Goal: Download file/media

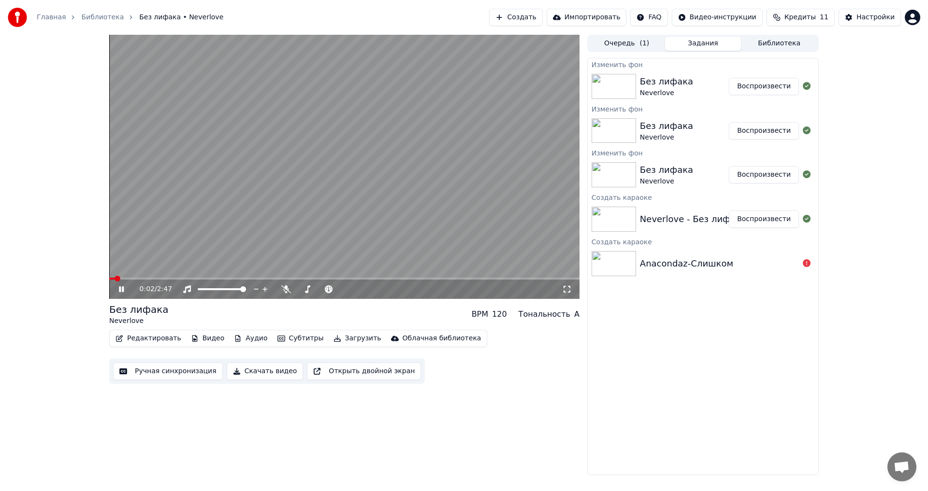
click at [114, 279] on span at bounding box center [112, 279] width 6 height 2
click at [114, 277] on video at bounding box center [344, 167] width 470 height 264
click at [121, 289] on icon at bounding box center [121, 289] width 6 height 7
click at [121, 289] on icon at bounding box center [121, 290] width 5 height 6
click at [138, 339] on button "Редактировать" at bounding box center [148, 339] width 73 height 14
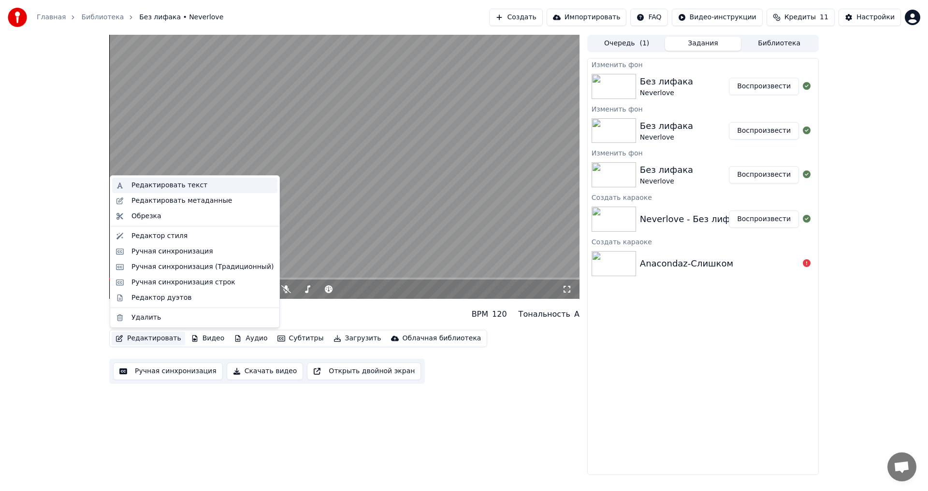
click at [185, 186] on div "Редактировать текст" at bounding box center [169, 186] width 76 height 10
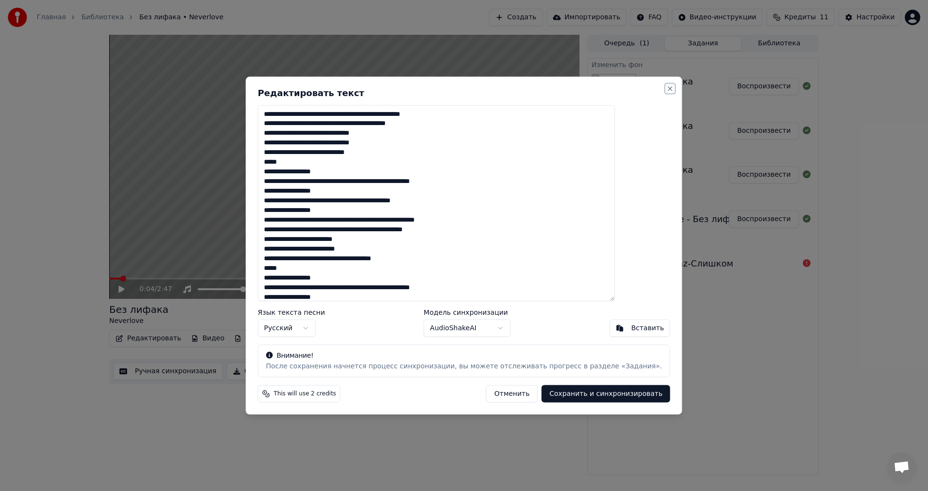
click at [666, 89] on button "Close" at bounding box center [670, 89] width 8 height 8
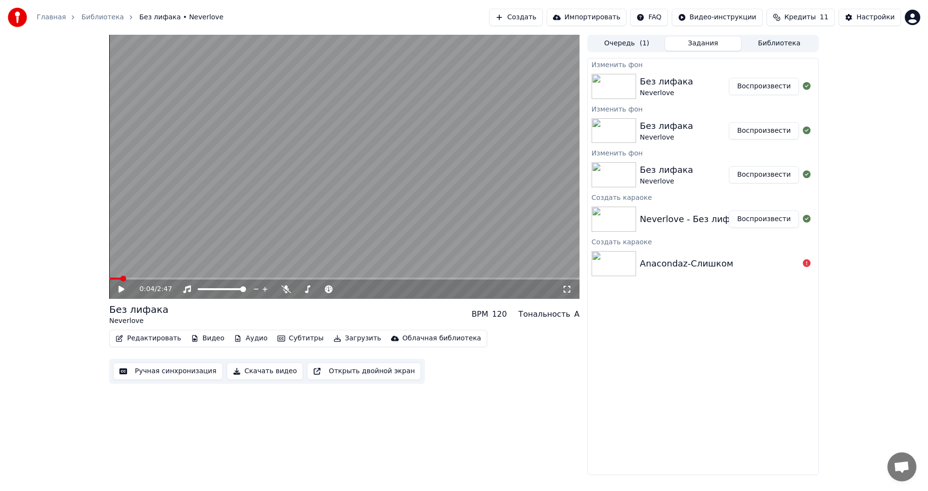
click at [148, 338] on button "Редактировать" at bounding box center [148, 339] width 73 height 14
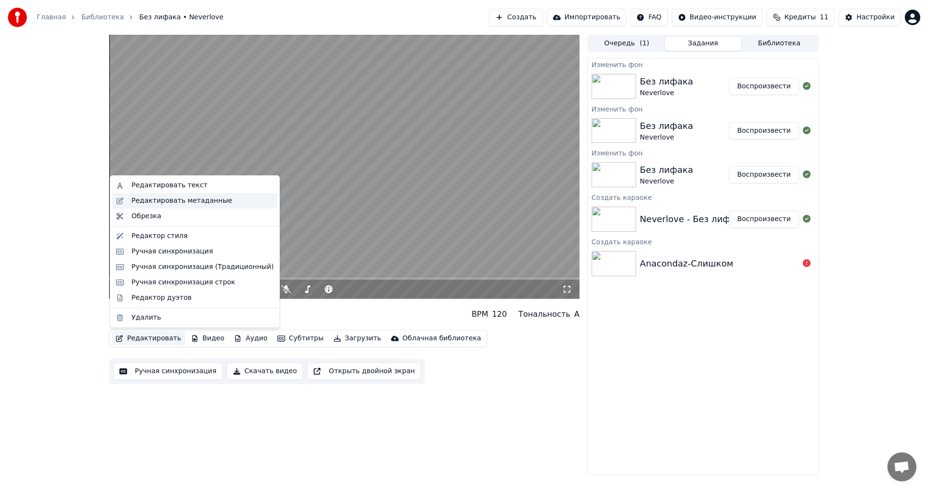
click at [179, 201] on div "Редактировать метаданные" at bounding box center [181, 201] width 100 height 10
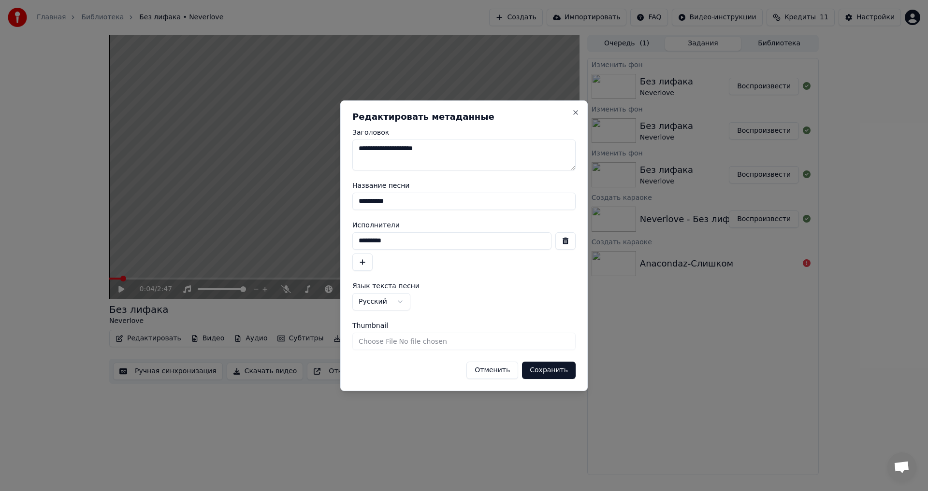
click at [483, 372] on button "Отменить" at bounding box center [492, 370] width 52 height 17
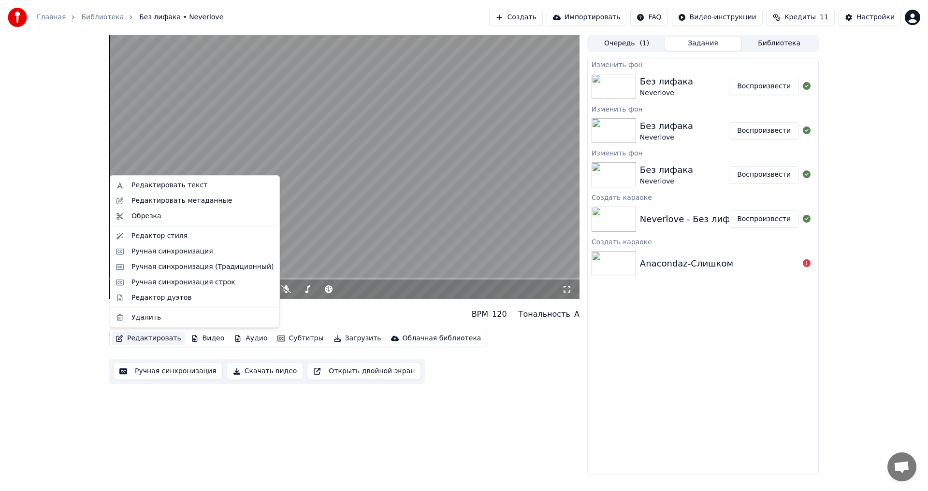
click at [139, 334] on button "Редактировать" at bounding box center [148, 339] width 73 height 14
click at [185, 235] on div "Редактор стиля" at bounding box center [202, 236] width 142 height 10
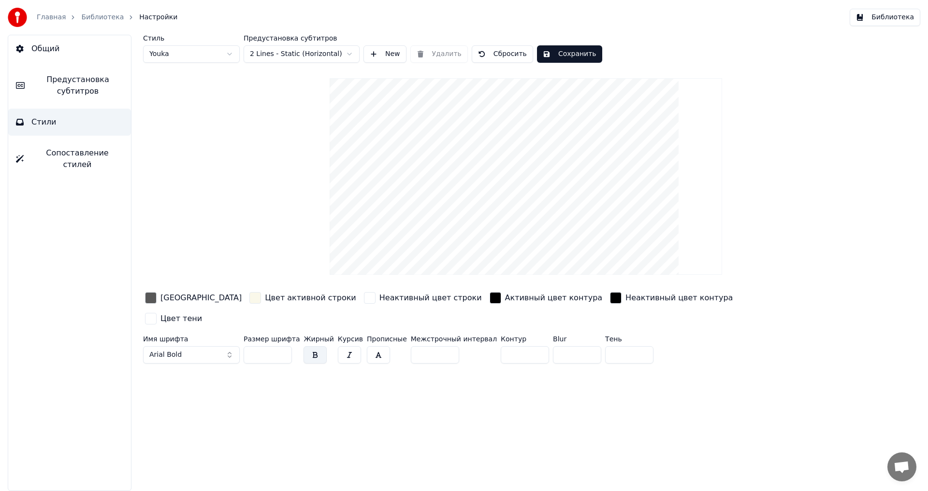
click at [102, 83] on span "Предустановка субтитров" at bounding box center [77, 85] width 91 height 23
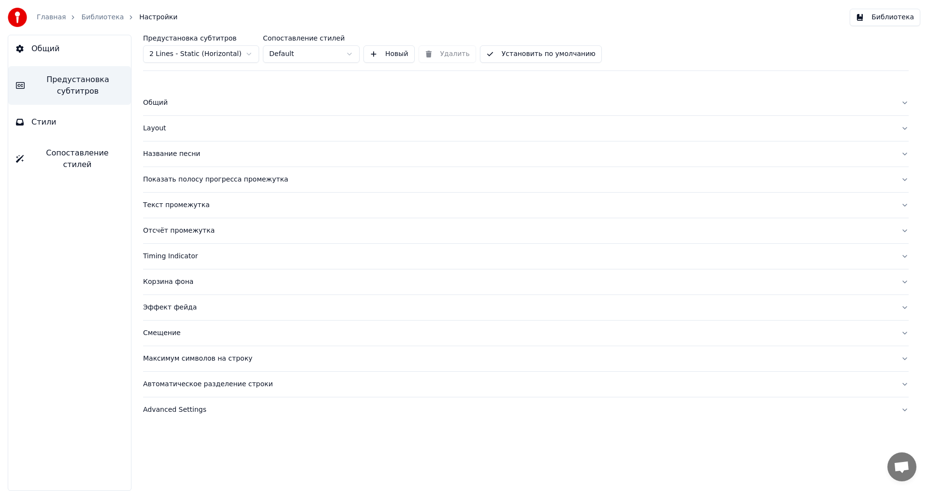
click at [52, 121] on span "Стили" at bounding box center [43, 122] width 25 height 12
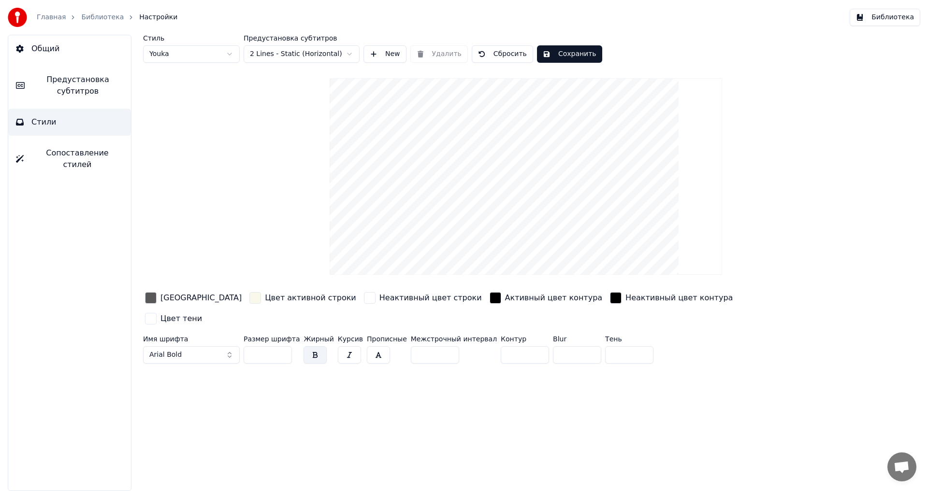
click at [219, 51] on html "Главная Библиотека Настройки Библиотека Общий Предустановка субтитров Стили Соп…" at bounding box center [464, 245] width 928 height 491
click at [205, 49] on html "Главная Библиотека Настройки Библиотека Общий Предустановка субтитров Стили Соп…" at bounding box center [464, 245] width 928 height 491
click at [205, 59] on html "Главная Библиотека Настройки Библиотека Общий Предустановка субтитров Стили Соп…" at bounding box center [464, 245] width 928 height 491
click at [309, 49] on html "Главная Библиотека Настройки Библиотека Общий Предустановка субтитров Стили Соп…" at bounding box center [464, 245] width 928 height 491
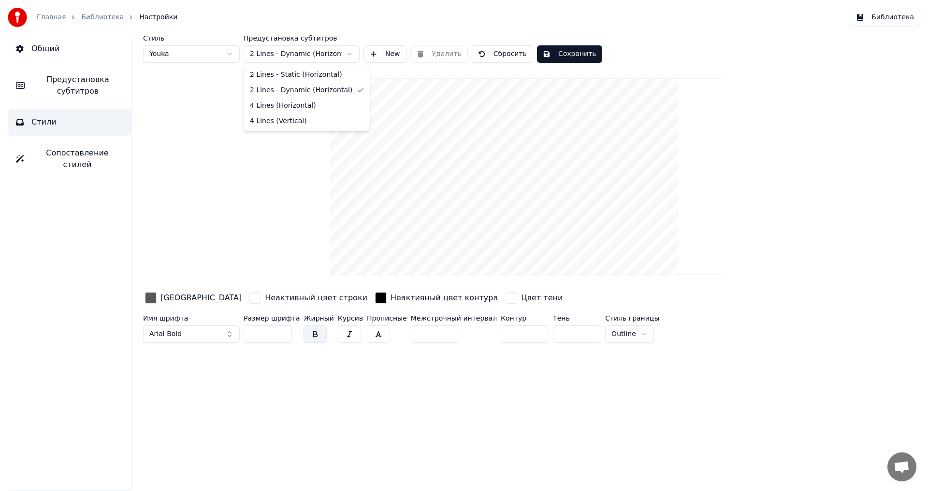
click at [317, 49] on html "Главная Библиотека Настройки Библиотека Общий Предустановка субтитров Стили Соп…" at bounding box center [464, 245] width 928 height 491
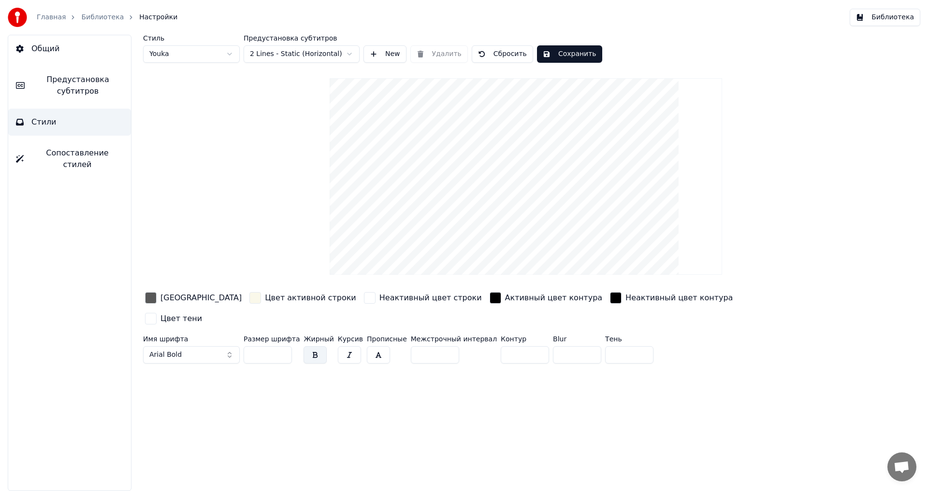
click at [311, 56] on html "Главная Библиотека Настройки Библиотека Общий Предустановка субтитров Стили Соп…" at bounding box center [464, 245] width 928 height 491
click at [213, 98] on html "Главная Библиотека Настройки Библиотека Общий Предустановка субтитров Стили Соп…" at bounding box center [464, 245] width 928 height 491
click at [265, 298] on div "Цвет активной строки" at bounding box center [310, 298] width 91 height 12
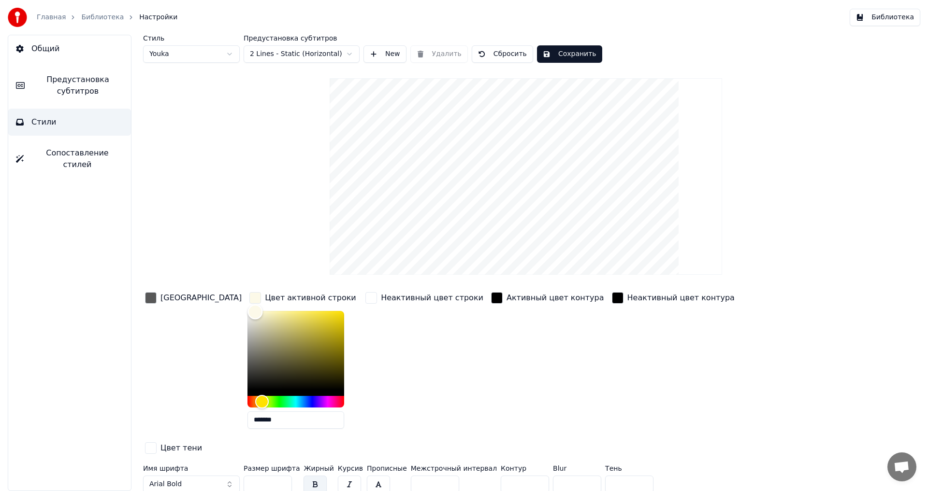
type input "*******"
click at [245, 312] on div "Color" at bounding box center [252, 312] width 15 height 15
click at [185, 297] on div "[GEOGRAPHIC_DATA]" at bounding box center [200, 298] width 81 height 12
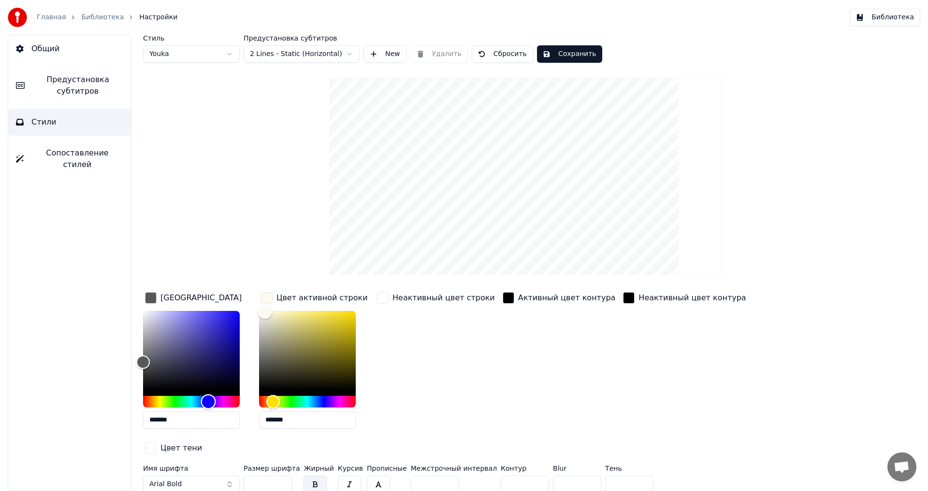
type input "*******"
click at [208, 401] on div "Hue" at bounding box center [191, 402] width 97 height 12
drag, startPoint x: 207, startPoint y: 401, endPoint x: 201, endPoint y: 403, distance: 7.2
click at [201, 403] on div "Hue" at bounding box center [200, 401] width 15 height 15
click at [231, 229] on div "Стиль Youka Предустановка субтитров 2 Lines - Static (Horizontal) New Удалить С…" at bounding box center [525, 266] width 765 height 462
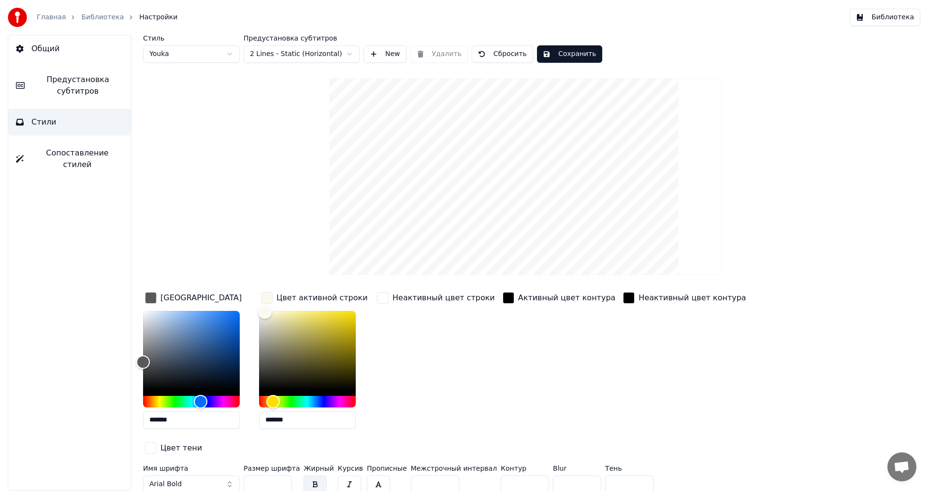
click at [77, 89] on span "Предустановка субтитров" at bounding box center [77, 85] width 91 height 23
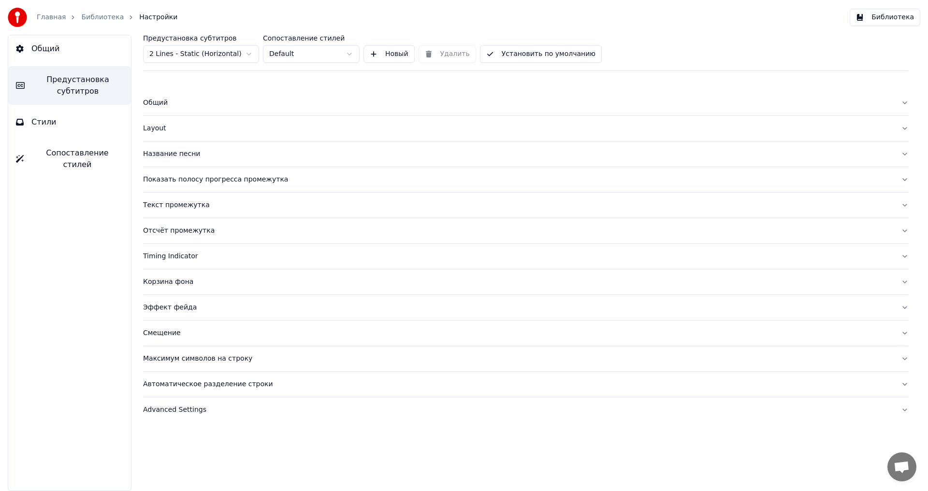
click at [166, 155] on div "Название песни" at bounding box center [518, 154] width 750 height 10
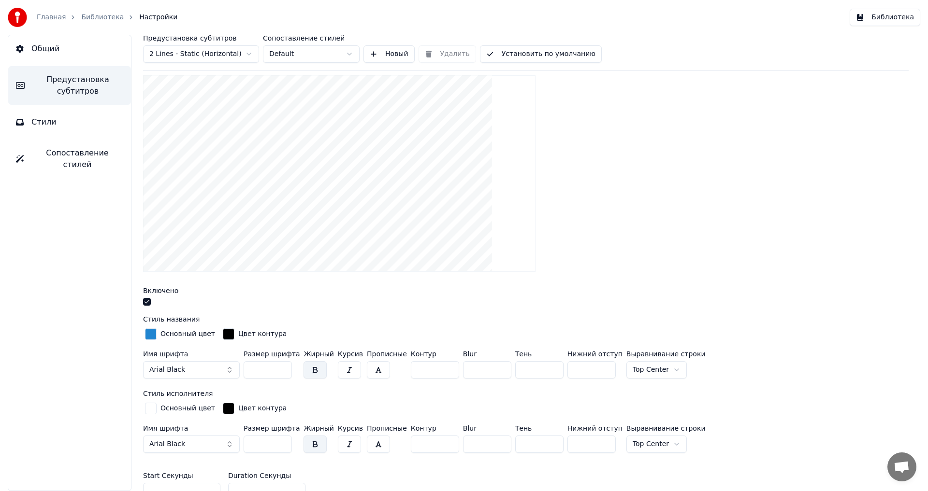
scroll to position [145, 0]
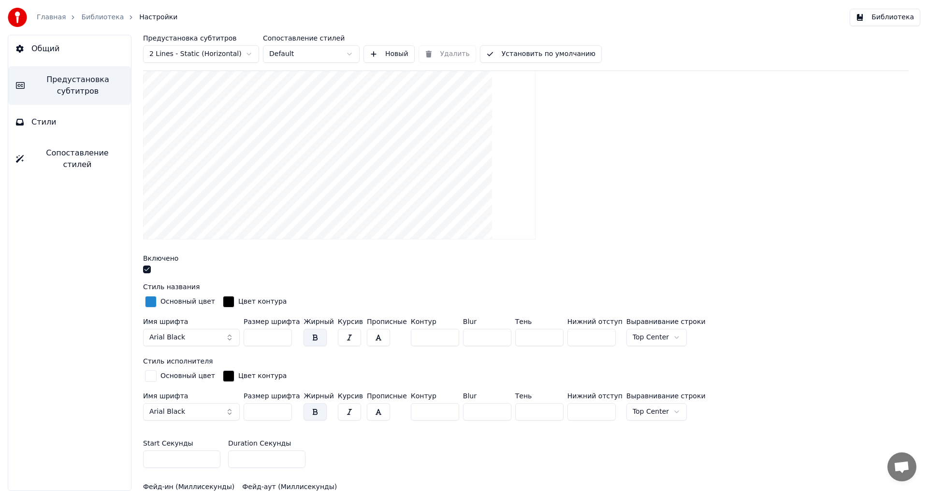
click at [183, 301] on div "Основный цвет" at bounding box center [187, 302] width 55 height 10
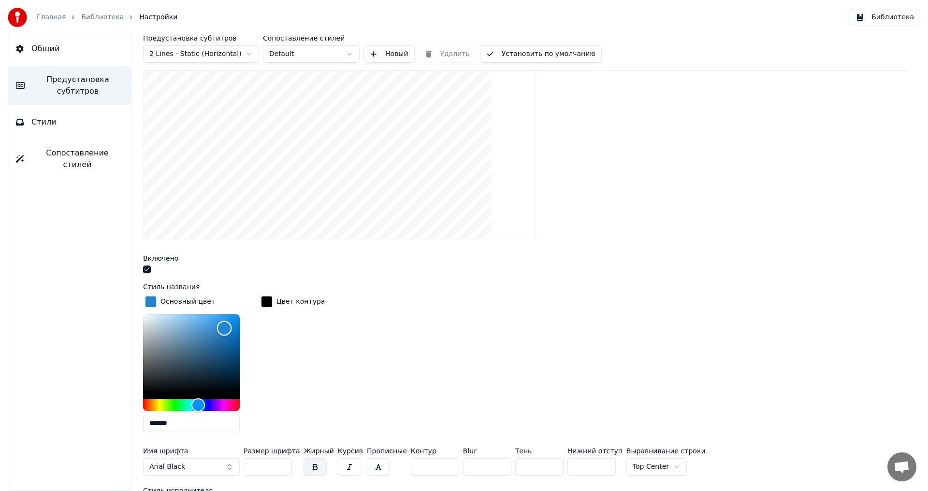
type input "*******"
click at [152, 355] on div "Color" at bounding box center [191, 354] width 97 height 79
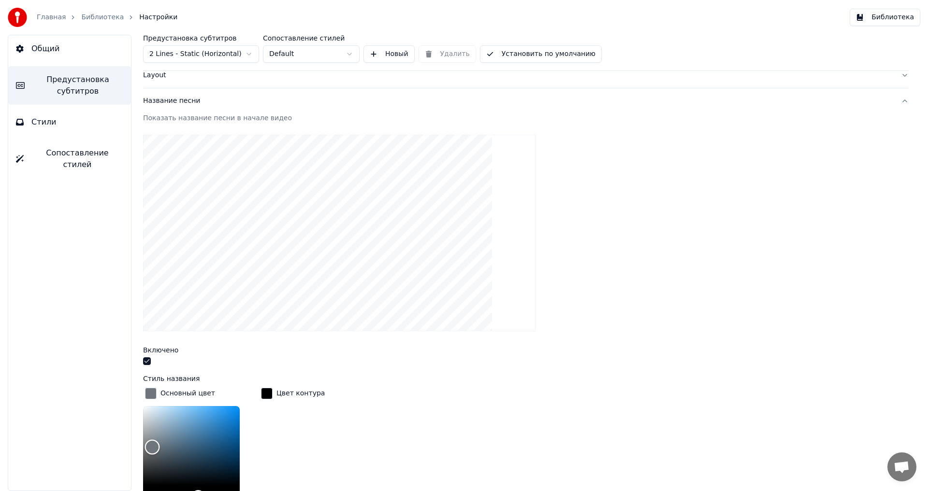
scroll to position [97, 0]
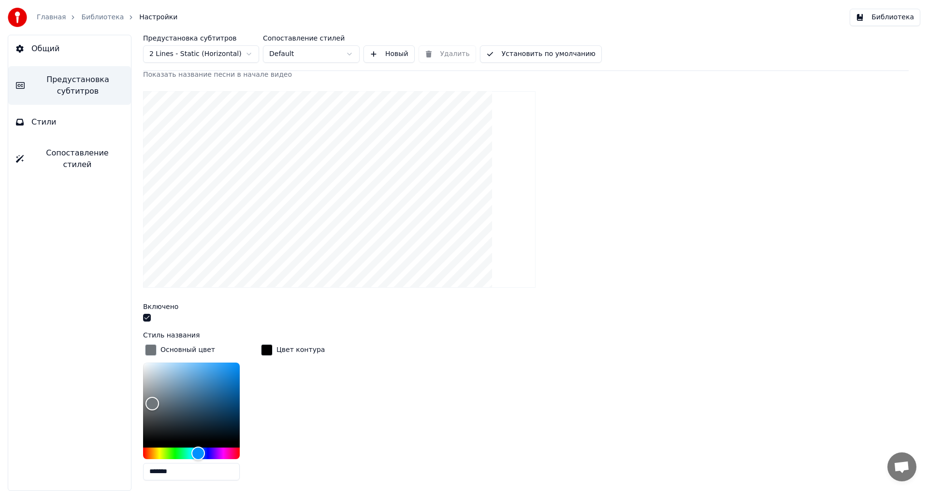
click at [89, 83] on span "Предустановка субтитров" at bounding box center [77, 85] width 91 height 23
click at [72, 128] on button "Стили" at bounding box center [69, 122] width 123 height 27
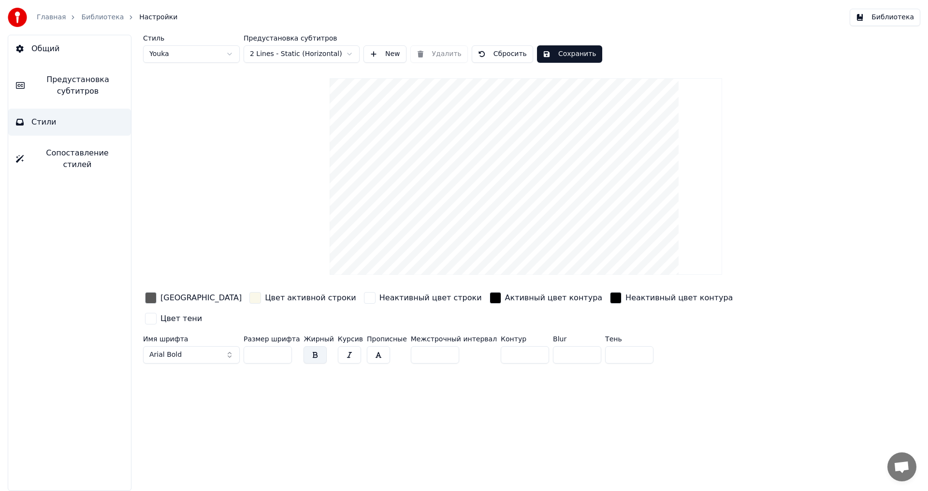
click at [89, 90] on span "Предустановка субтитров" at bounding box center [77, 85] width 91 height 23
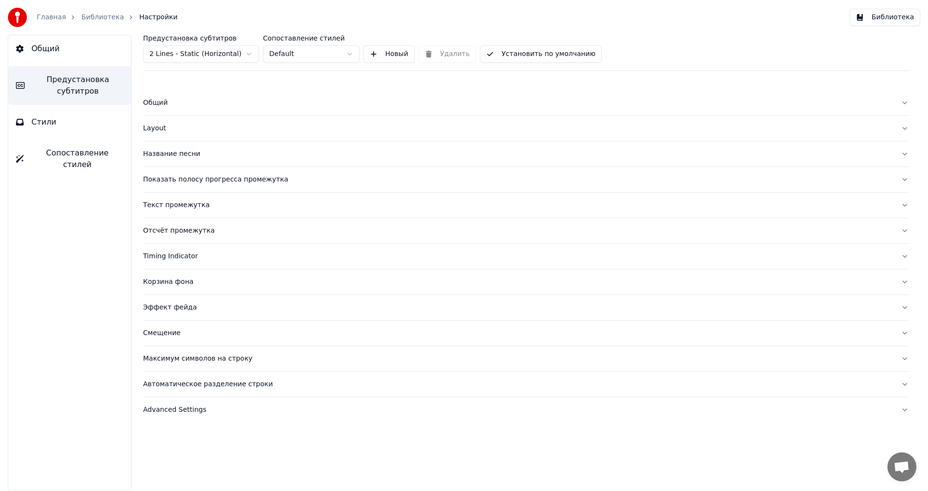
click at [151, 129] on div "Layout" at bounding box center [518, 129] width 750 height 10
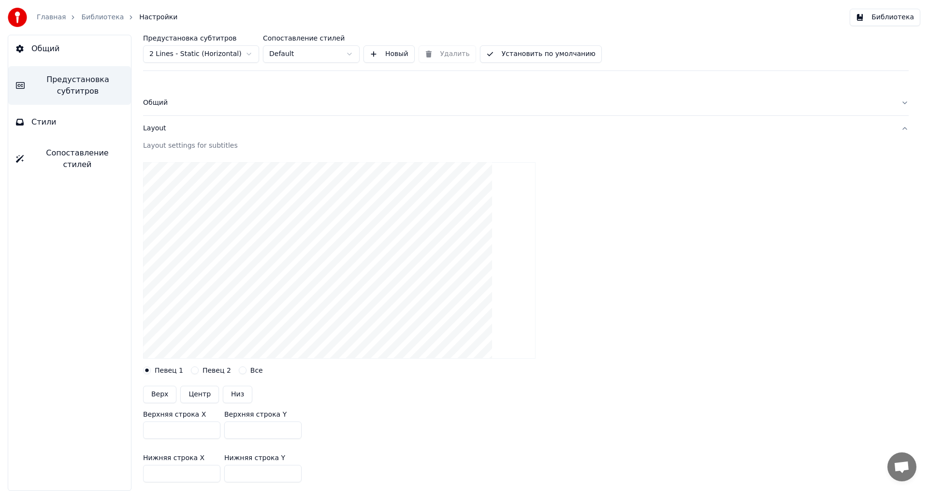
click at [69, 121] on button "Стили" at bounding box center [69, 122] width 123 height 27
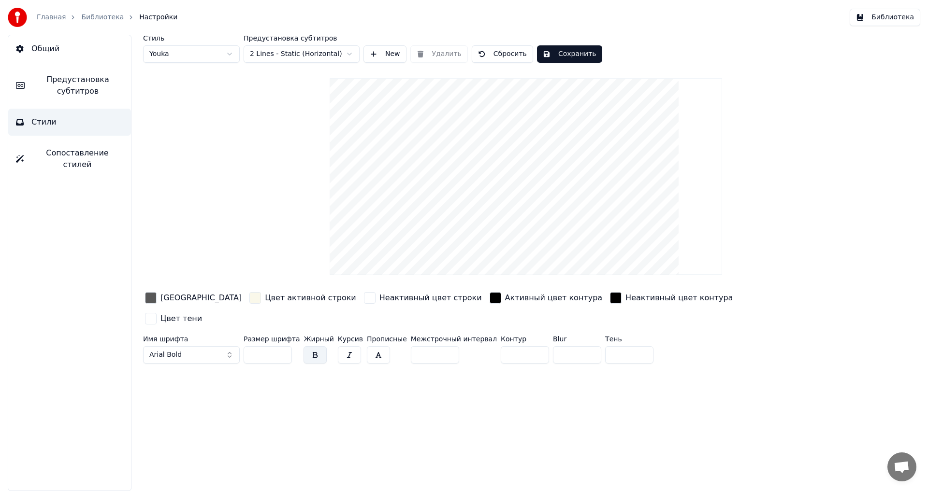
click at [571, 55] on button "Сохранить" at bounding box center [569, 53] width 65 height 17
click at [91, 13] on link "Библиотека" at bounding box center [102, 18] width 43 height 10
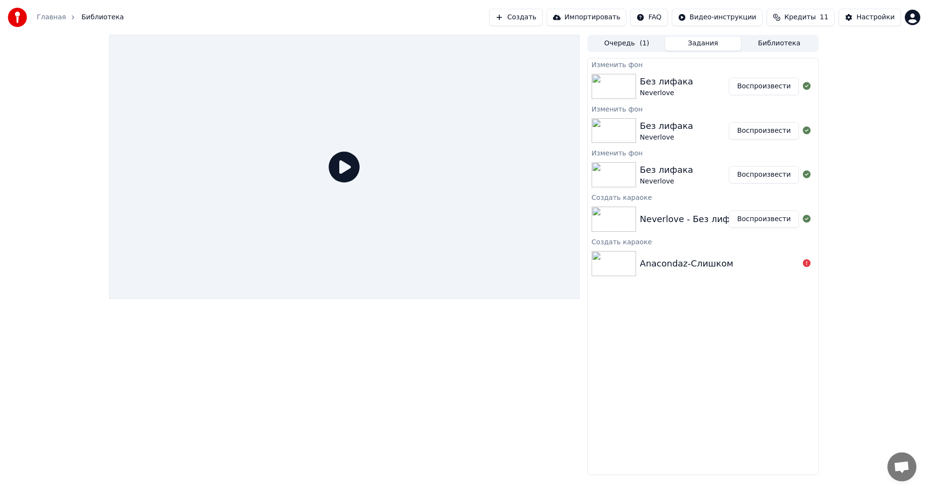
click at [616, 82] on img at bounding box center [613, 86] width 44 height 25
click at [773, 85] on button "Воспроизвести" at bounding box center [764, 86] width 70 height 17
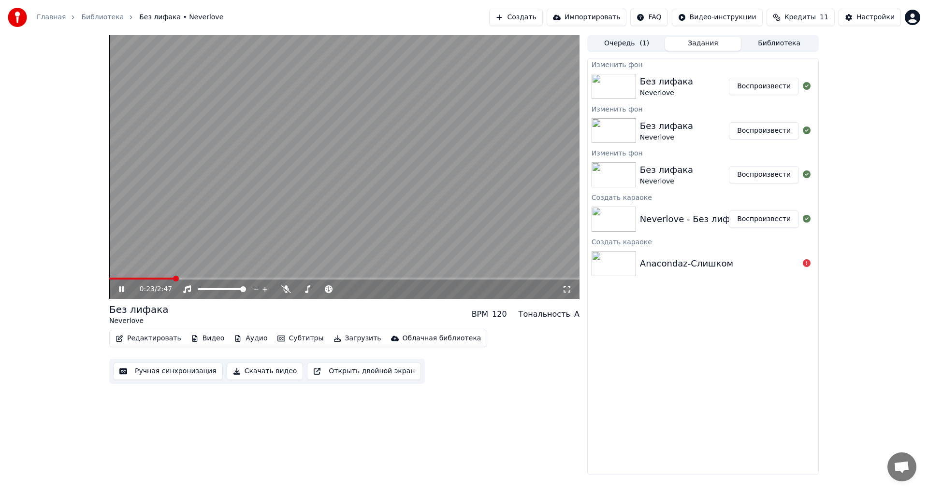
click at [174, 279] on span at bounding box center [344, 279] width 470 height 2
click at [243, 230] on video at bounding box center [344, 167] width 470 height 264
click at [155, 340] on button "Редактировать" at bounding box center [148, 339] width 73 height 14
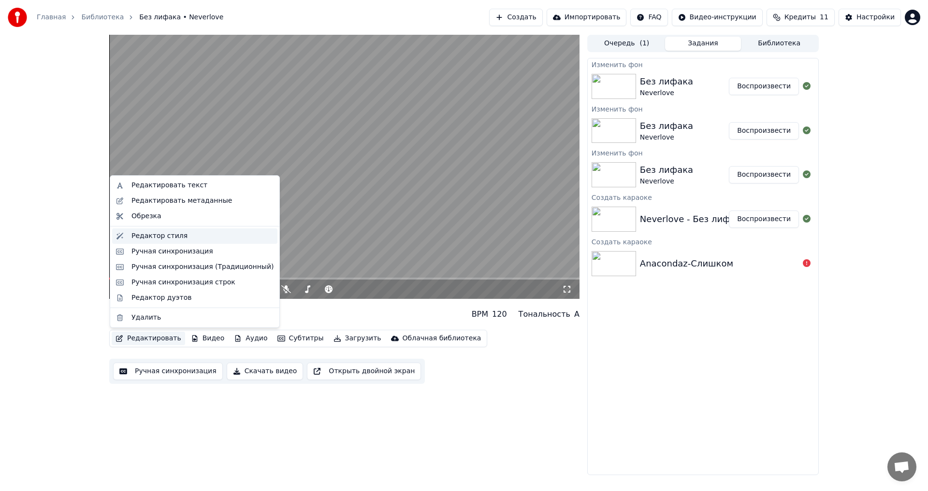
click at [160, 236] on div "Редактор стиля" at bounding box center [159, 236] width 56 height 10
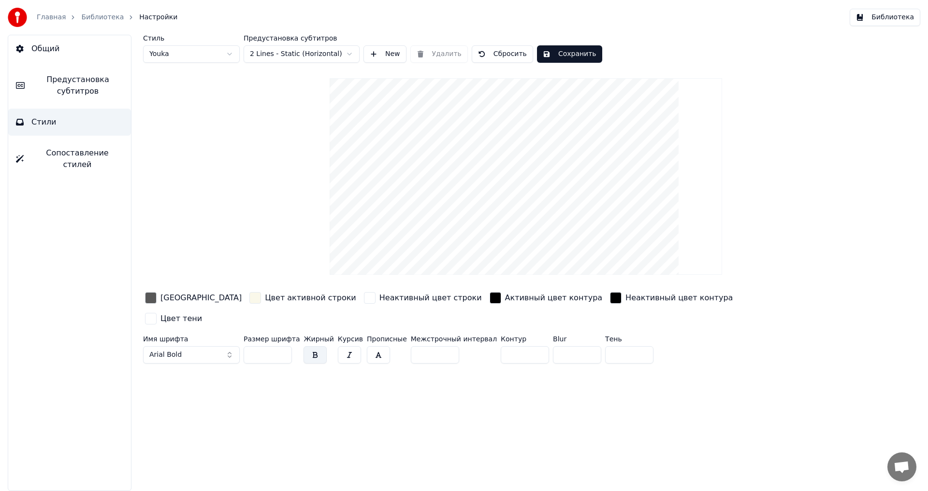
click at [247, 295] on div "Цвет активной строки" at bounding box center [302, 297] width 111 height 15
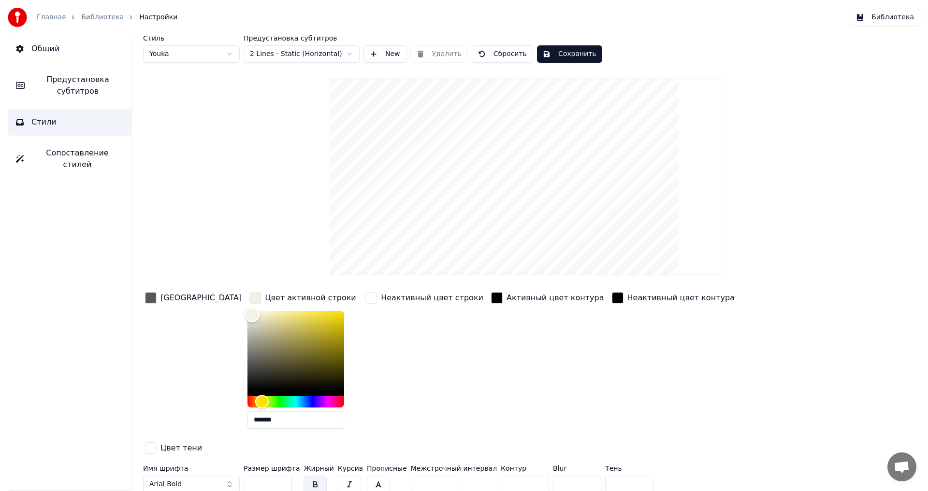
type input "*******"
drag, startPoint x: 217, startPoint y: 315, endPoint x: 203, endPoint y: 293, distance: 25.9
click at [204, 294] on div "Цвет заливки Цвет активной строки ******* Неактивный цвет строки Активный цвет …" at bounding box center [467, 373] width 649 height 167
click at [160, 298] on div "[GEOGRAPHIC_DATA]" at bounding box center [200, 298] width 81 height 12
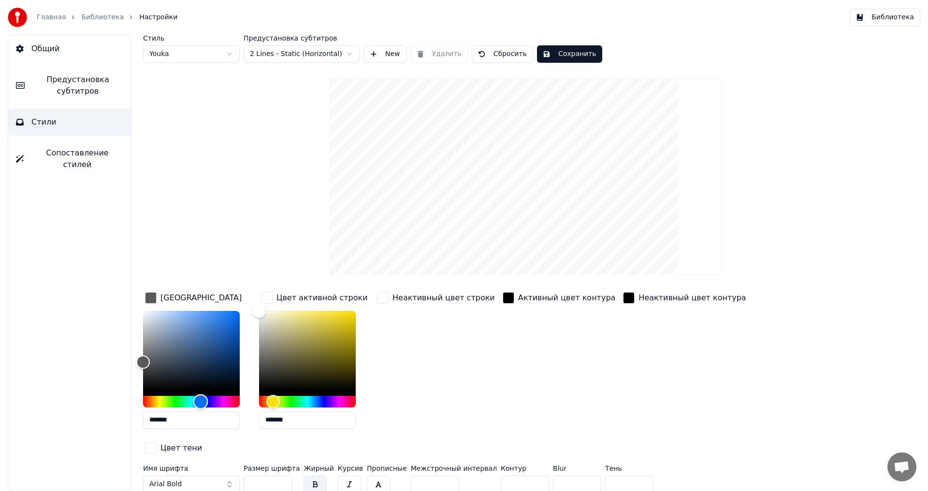
drag, startPoint x: 150, startPoint y: 403, endPoint x: 201, endPoint y: 406, distance: 50.8
click at [201, 406] on div "Hue" at bounding box center [200, 401] width 15 height 15
type input "*******"
drag, startPoint x: 144, startPoint y: 359, endPoint x: 173, endPoint y: 326, distance: 44.2
click at [173, 326] on div "Color" at bounding box center [173, 326] width 15 height 15
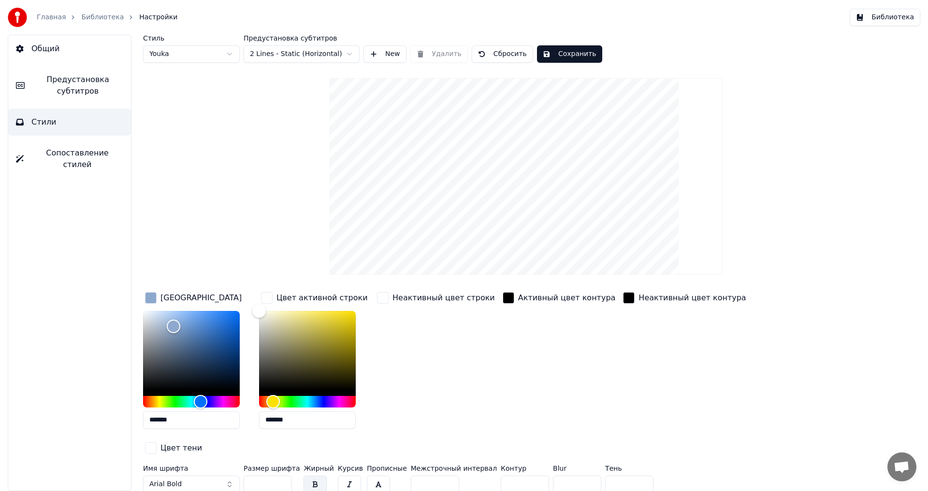
click at [81, 87] on span "Предустановка субтитров" at bounding box center [77, 85] width 91 height 23
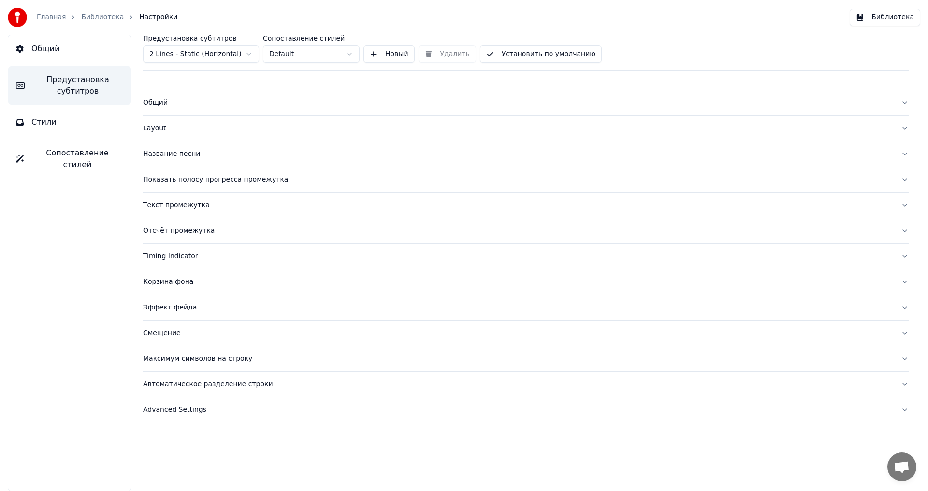
click at [172, 153] on div "Название песни" at bounding box center [518, 154] width 750 height 10
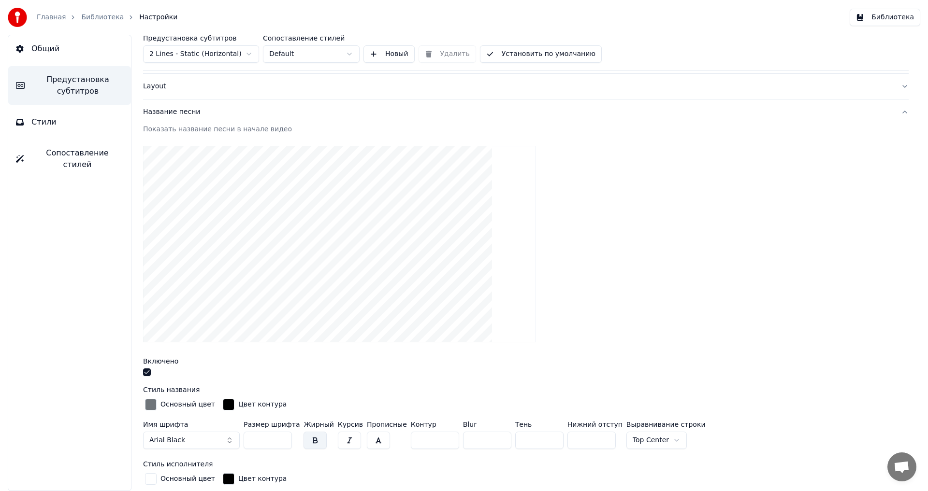
scroll to position [48, 0]
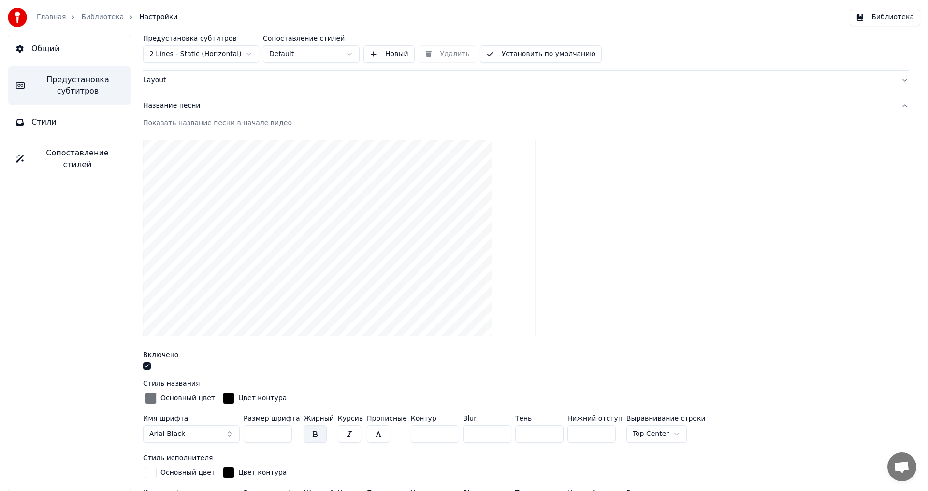
click at [176, 398] on div "Основный цвет" at bounding box center [187, 399] width 55 height 10
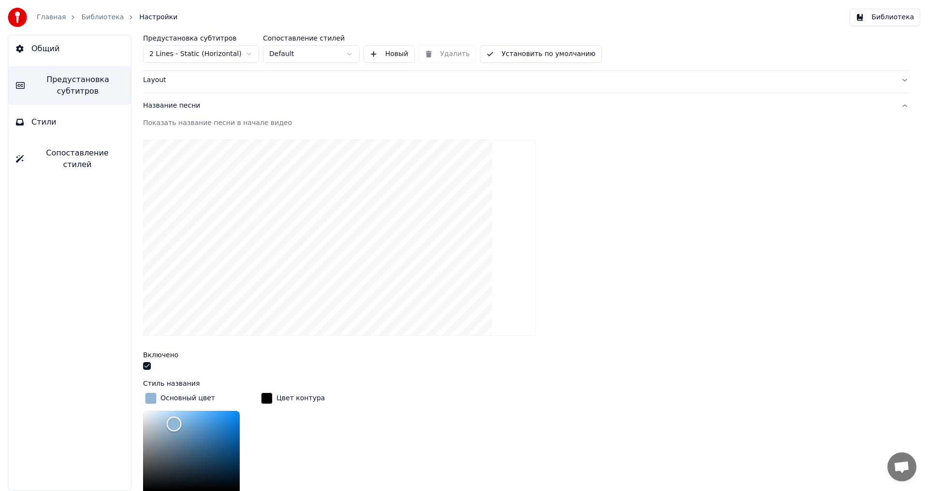
drag, startPoint x: 176, startPoint y: 416, endPoint x: 174, endPoint y: 423, distance: 7.2
click at [174, 423] on div "Color" at bounding box center [191, 450] width 97 height 79
type input "*******"
click at [173, 424] on div "Color" at bounding box center [173, 425] width 15 height 15
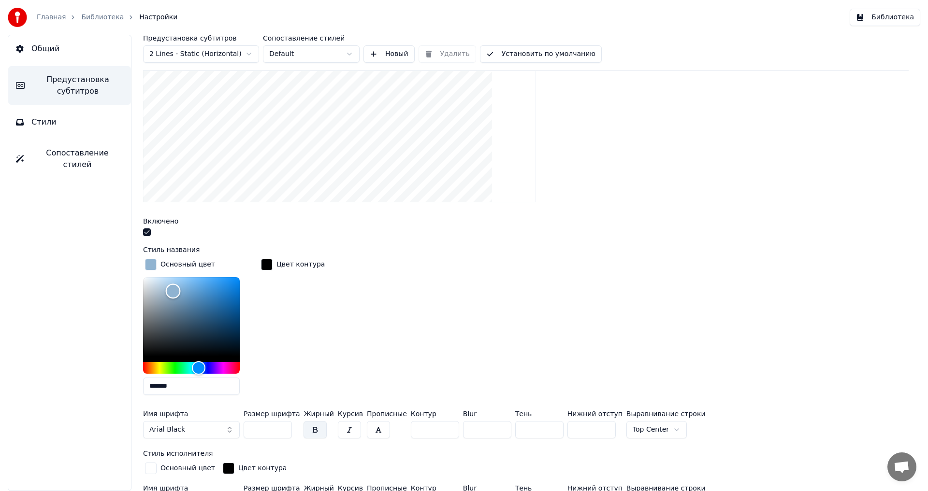
scroll to position [193, 0]
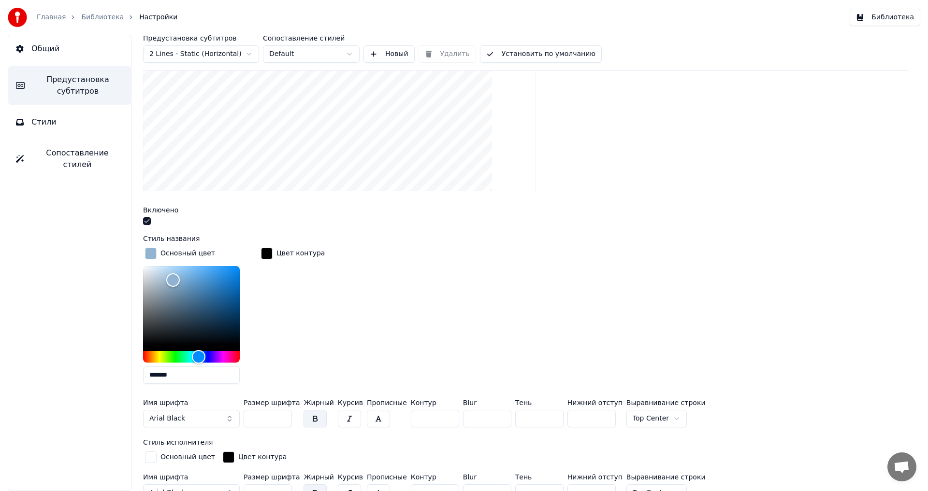
drag, startPoint x: 172, startPoint y: 376, endPoint x: 146, endPoint y: 375, distance: 25.6
click at [146, 375] on input "*******" at bounding box center [191, 375] width 97 height 17
click at [87, 132] on button "Стили" at bounding box center [69, 122] width 123 height 27
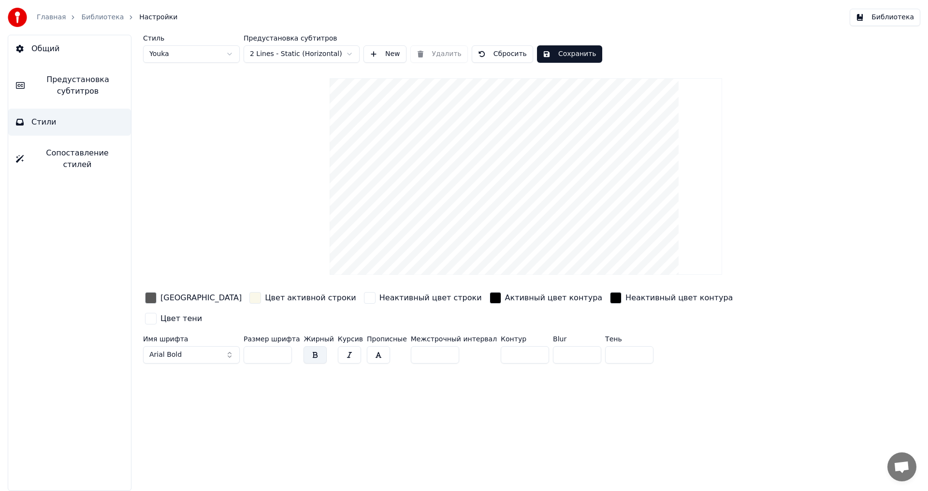
click at [187, 296] on div "[GEOGRAPHIC_DATA]" at bounding box center [200, 298] width 81 height 12
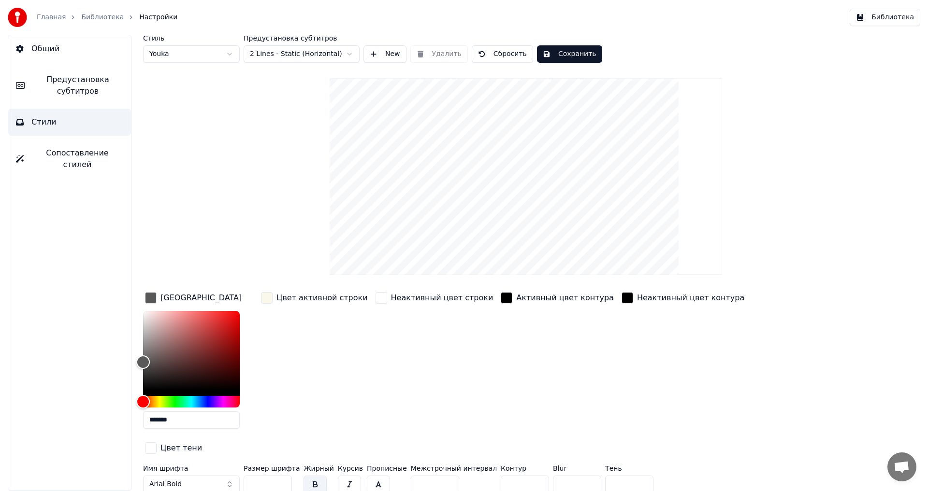
drag, startPoint x: 151, startPoint y: 420, endPoint x: 137, endPoint y: 422, distance: 14.1
click at [137, 422] on div "Стиль Youka Предустановка субтитров 2 Lines - Static (Horizontal) New Удалить С…" at bounding box center [526, 263] width 804 height 457
paste input "text"
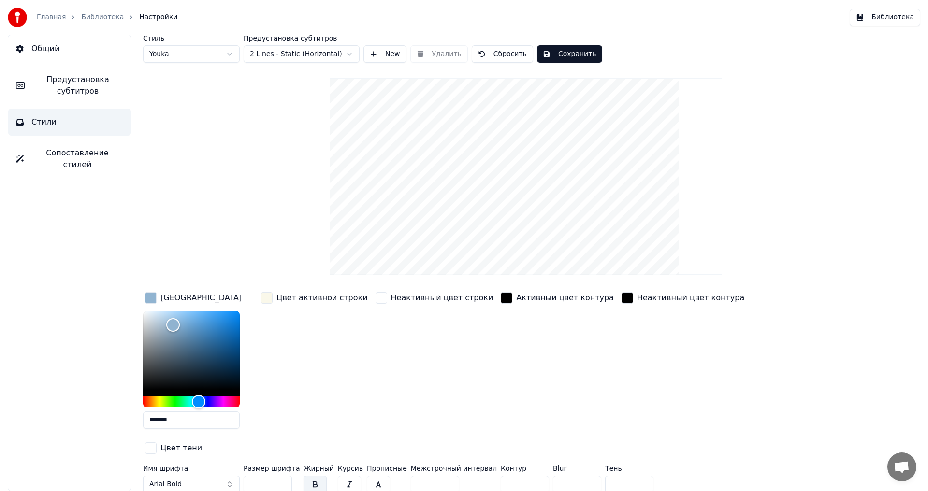
type input "*******"
click at [316, 386] on div "Цвет активной строки" at bounding box center [314, 363] width 111 height 146
click at [567, 51] on button "Сохранить" at bounding box center [569, 53] width 65 height 17
click at [73, 83] on span "Предустановка субтитров" at bounding box center [77, 85] width 91 height 23
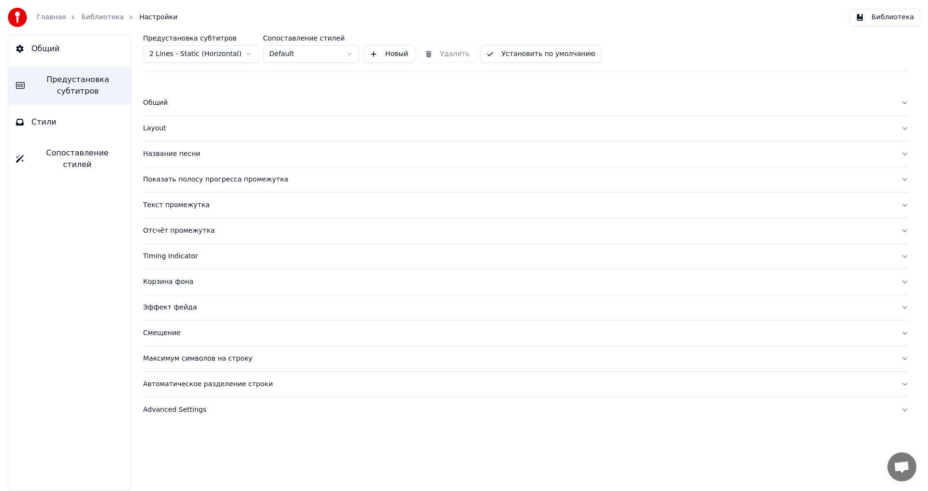
click at [161, 103] on div "Общий" at bounding box center [518, 103] width 750 height 10
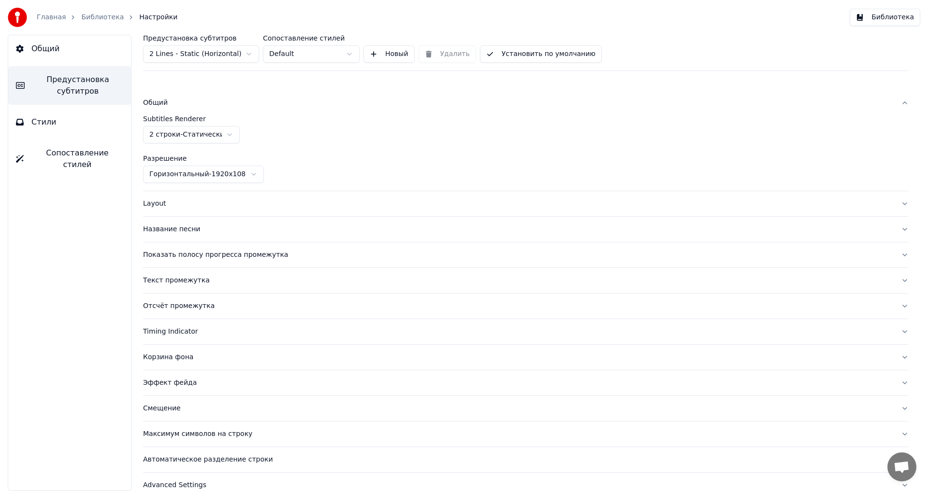
click at [163, 209] on button "Layout" at bounding box center [525, 203] width 765 height 25
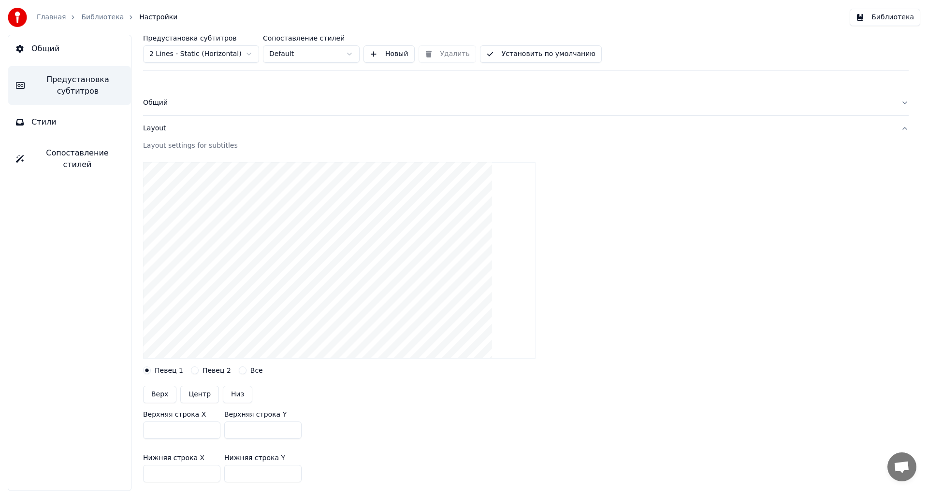
click at [164, 133] on div "Layout" at bounding box center [518, 129] width 750 height 10
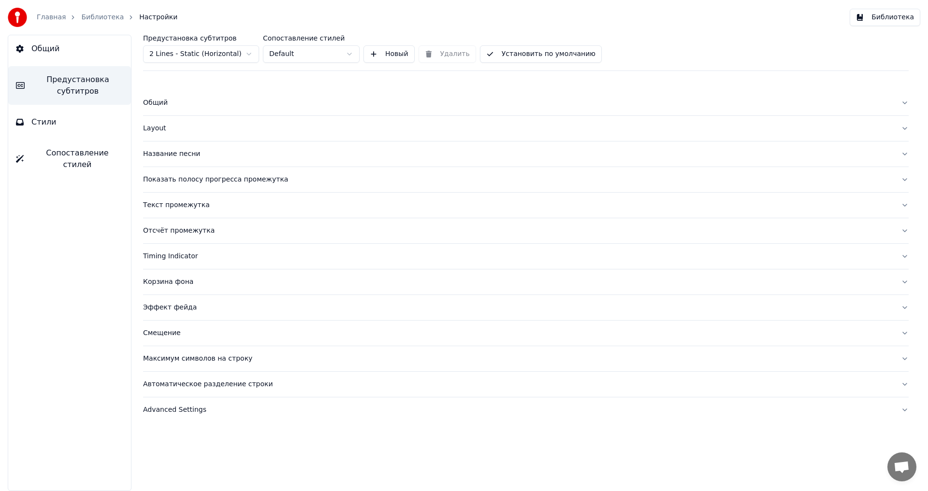
click at [99, 18] on link "Библиотека" at bounding box center [102, 18] width 43 height 10
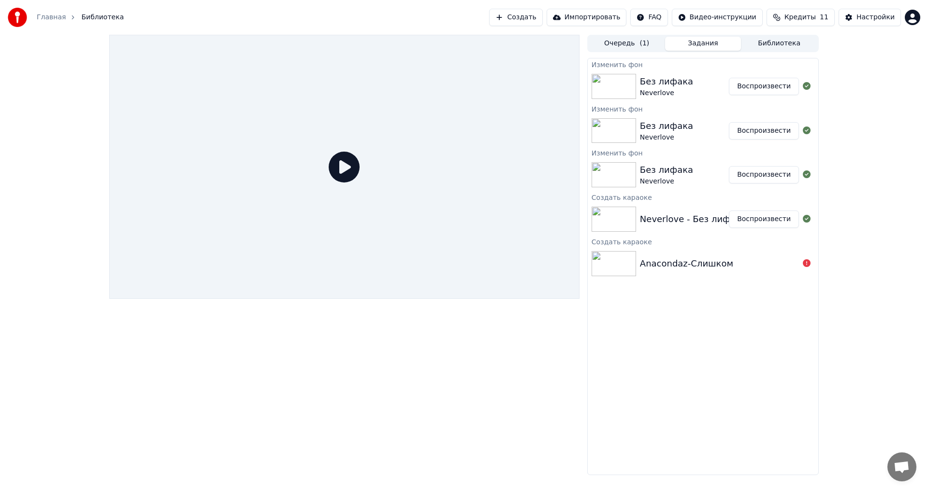
click at [746, 83] on button "Воспроизвести" at bounding box center [764, 86] width 70 height 17
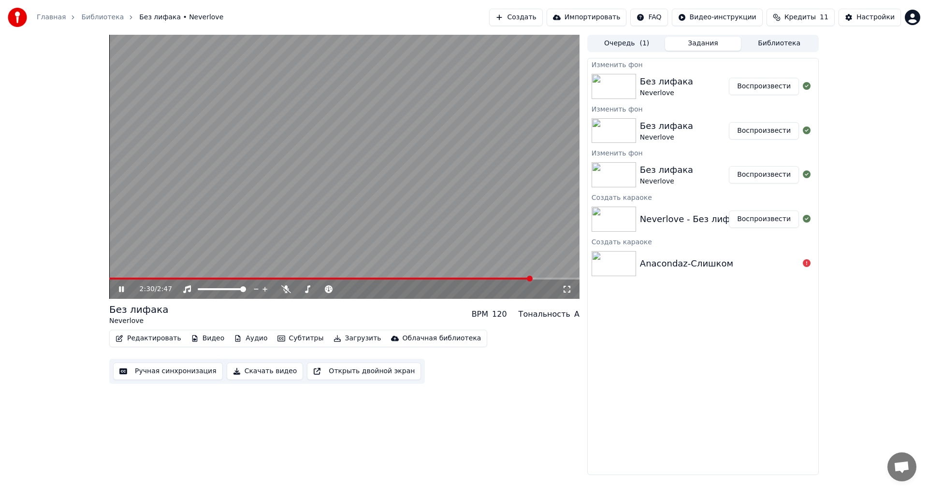
drag, startPoint x: 123, startPoint y: 290, endPoint x: 130, endPoint y: 290, distance: 7.2
click at [123, 290] on icon at bounding box center [121, 290] width 5 height 6
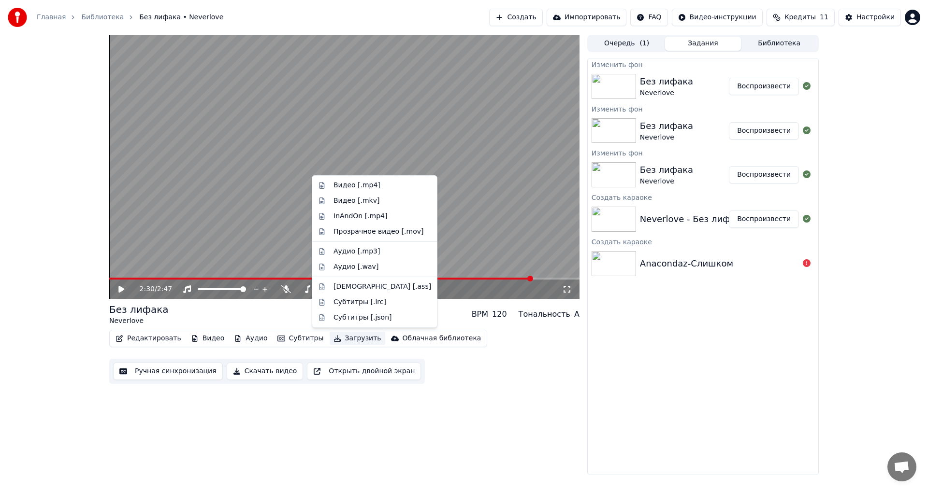
click at [336, 340] on button "Загрузить" at bounding box center [358, 339] width 56 height 14
click at [371, 188] on div "Видео [.mp4]" at bounding box center [356, 186] width 47 height 10
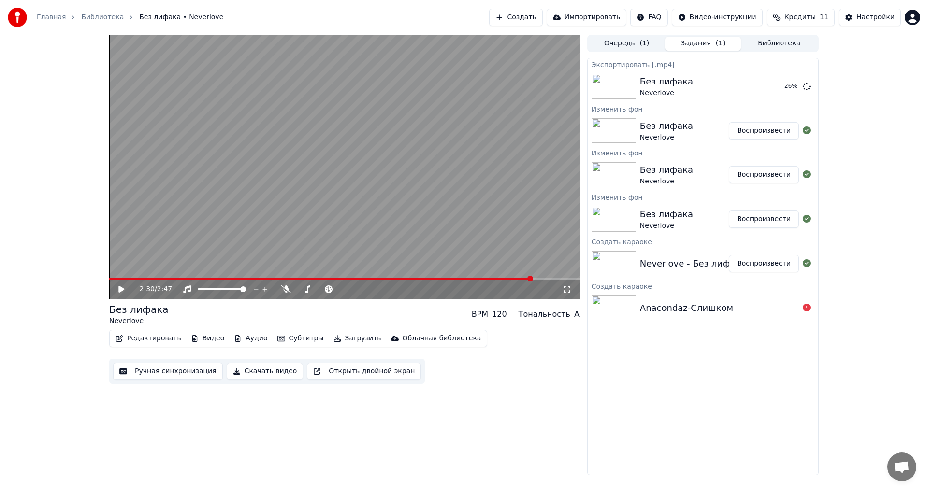
click at [269, 371] on button "Скачать видео" at bounding box center [265, 371] width 77 height 17
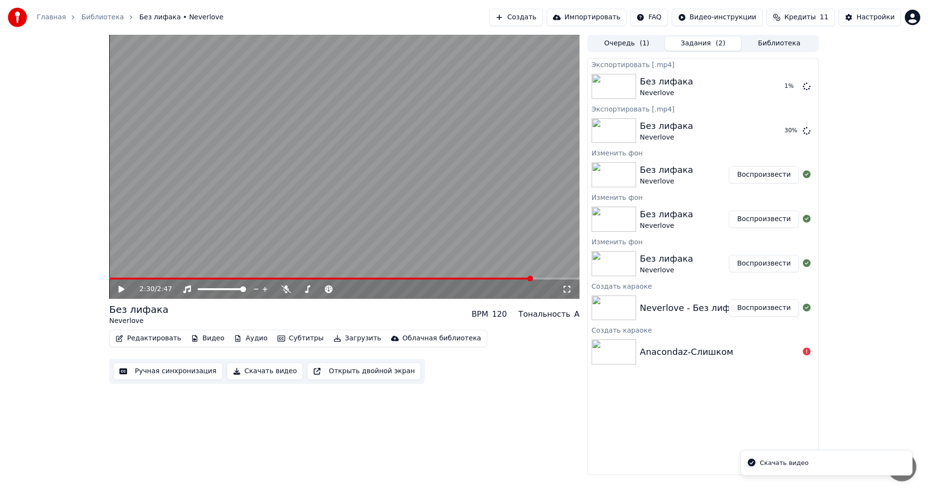
click at [806, 461] on li "Скачать видео" at bounding box center [826, 463] width 172 height 26
click at [775, 86] on button "Показать" at bounding box center [774, 86] width 50 height 17
click at [624, 340] on img at bounding box center [613, 352] width 44 height 25
click at [617, 350] on img at bounding box center [613, 352] width 44 height 25
click at [683, 352] on div "Anacondaz-Слишком" at bounding box center [686, 352] width 93 height 14
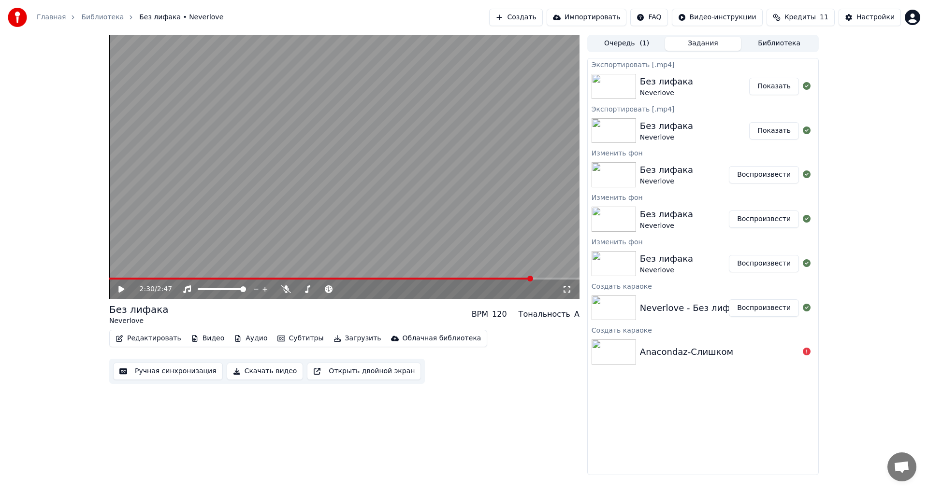
click at [715, 353] on div "Anacondaz-Слишком" at bounding box center [686, 352] width 93 height 14
click at [103, 17] on link "Библиотека" at bounding box center [102, 18] width 43 height 10
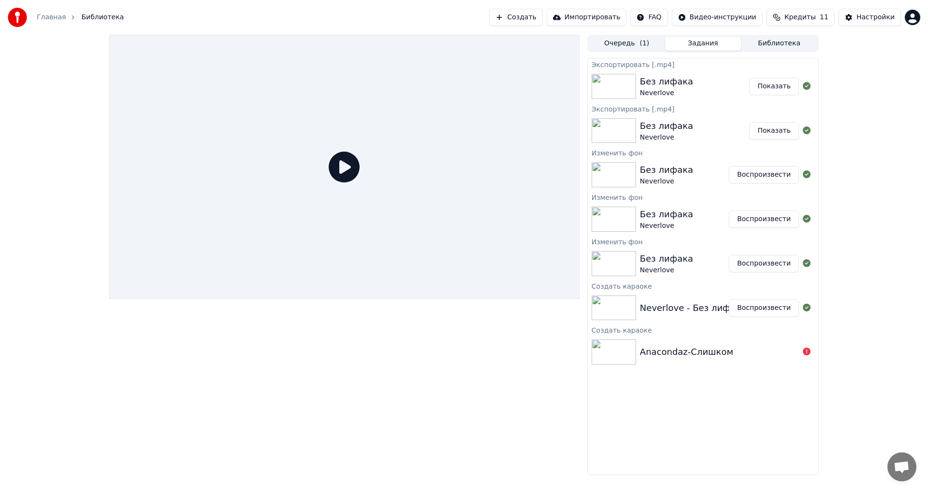
click at [55, 16] on link "Главная" at bounding box center [51, 18] width 29 height 10
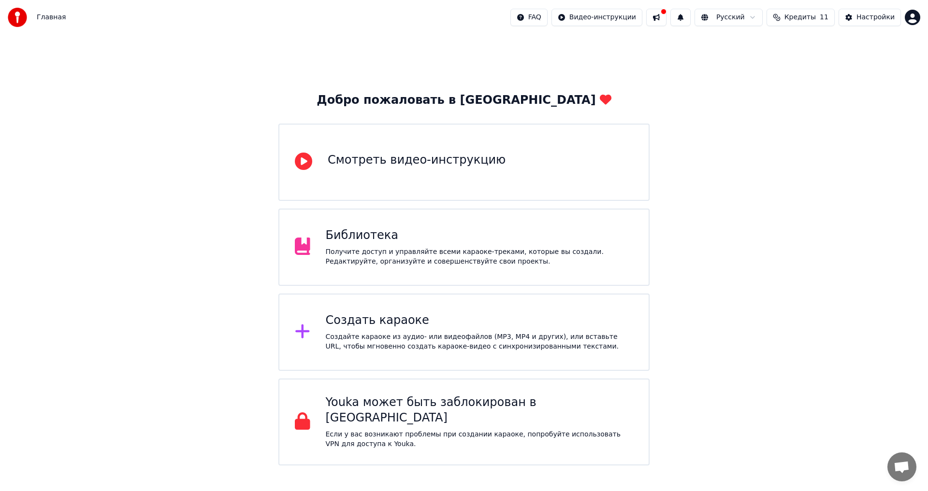
click at [52, 18] on span "Главная" at bounding box center [51, 18] width 29 height 10
click at [426, 257] on div "Получите доступ и управляйте всеми караоке-треками, которые вы создали. Редакти…" at bounding box center [480, 256] width 308 height 19
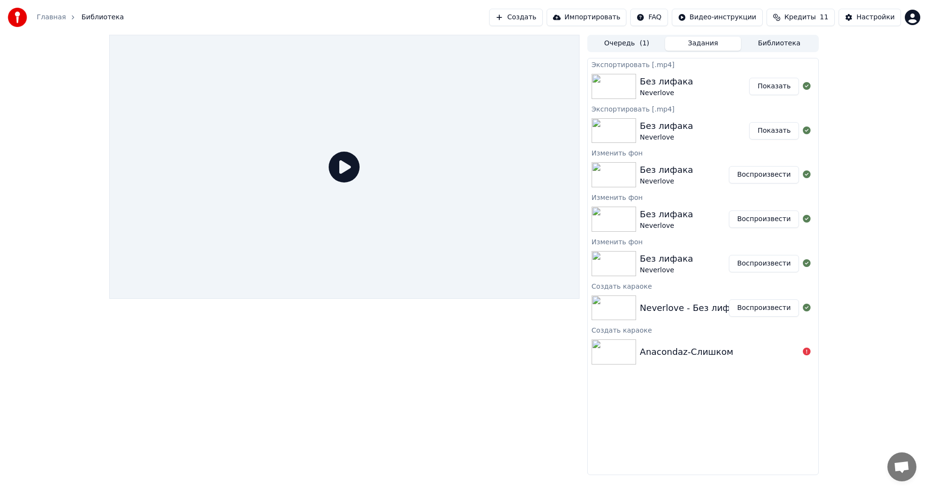
click at [648, 351] on div "Anacondaz-Слишком" at bounding box center [686, 352] width 93 height 14
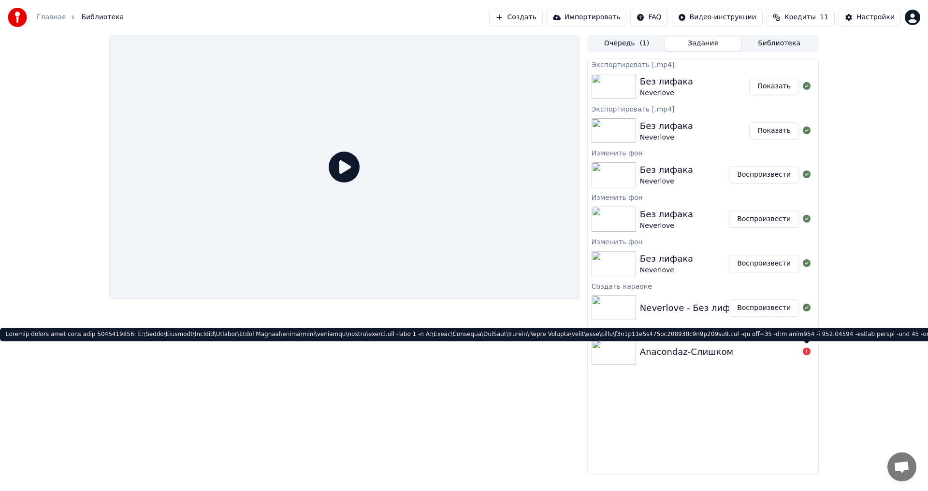
click at [808, 352] on icon at bounding box center [807, 352] width 8 height 8
